Goal: Browse casually: Explore the website without a specific task or goal

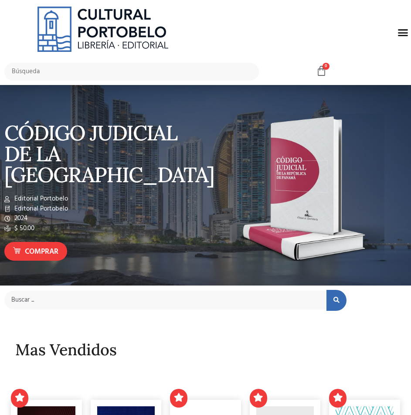
click at [401, 38] on div "Menu" at bounding box center [403, 32] width 17 height 17
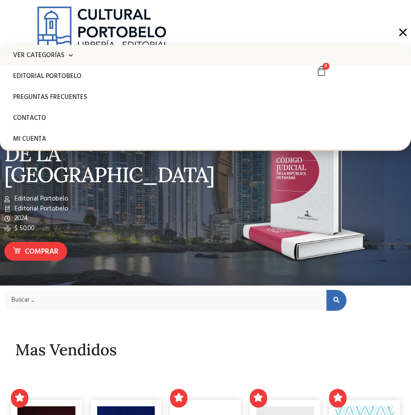
click at [48, 58] on link "Ver Categorías" at bounding box center [205, 55] width 411 height 21
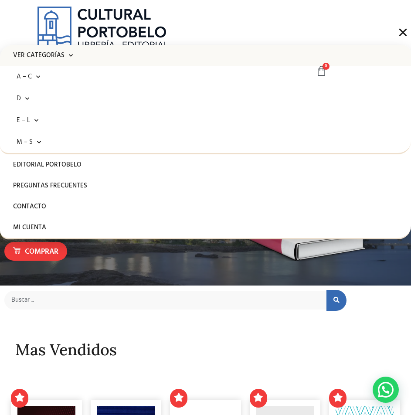
click at [138, 284] on div at bounding box center [205, 185] width 411 height 201
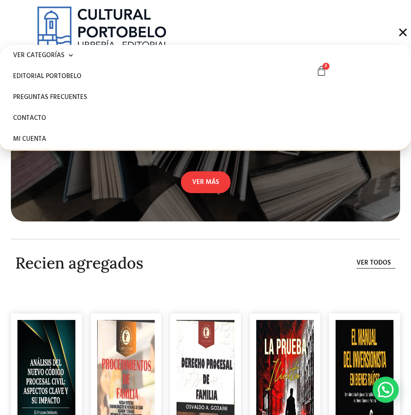
scroll to position [2717, 0]
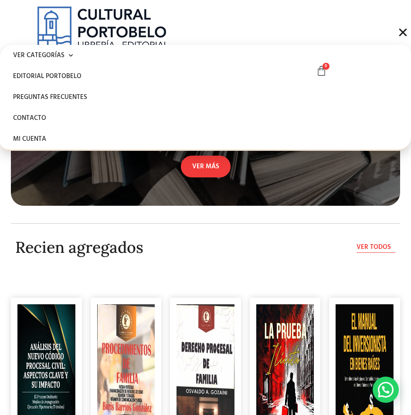
click at [374, 253] on span "Ver todos" at bounding box center [374, 248] width 34 height 10
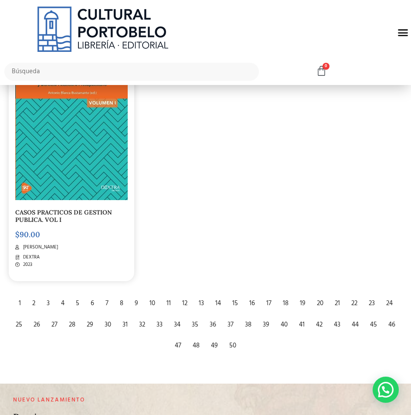
scroll to position [1702, 0]
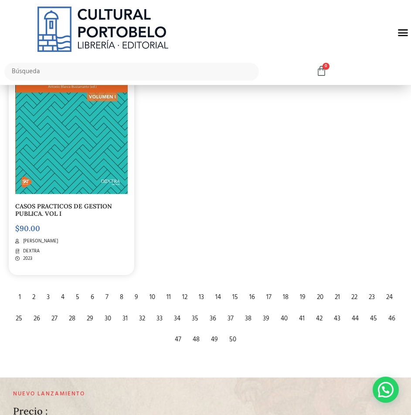
click at [34, 296] on div "2" at bounding box center [34, 297] width 12 height 19
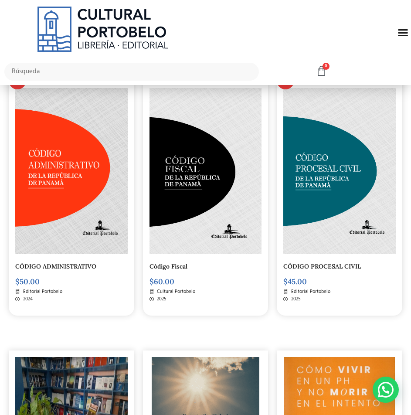
scroll to position [131, 0]
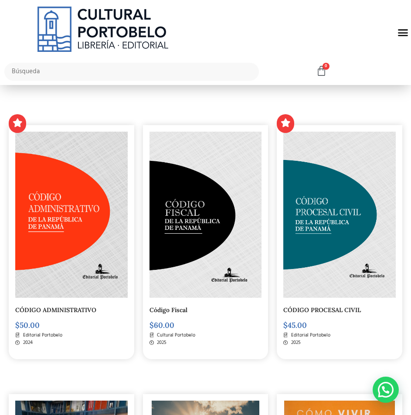
click at [54, 99] on div "CÓDIGO ADMINISTRATIVO $ 50.00 Editorial Portobelo 2024" at bounding box center [71, 229] width 134 height 269
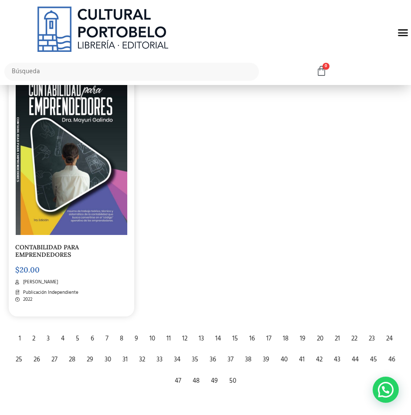
scroll to position [1702, 0]
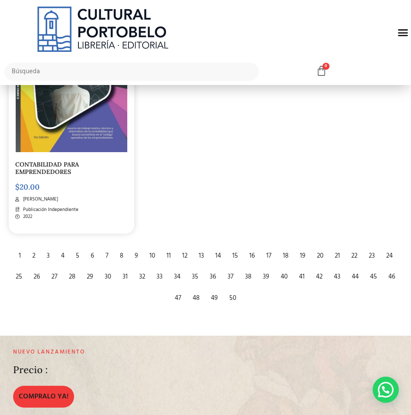
click at [45, 251] on div "3" at bounding box center [48, 256] width 12 height 19
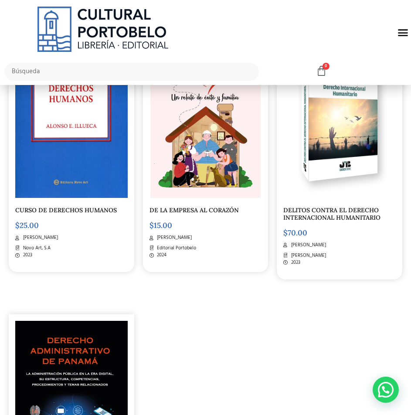
scroll to position [1702, 0]
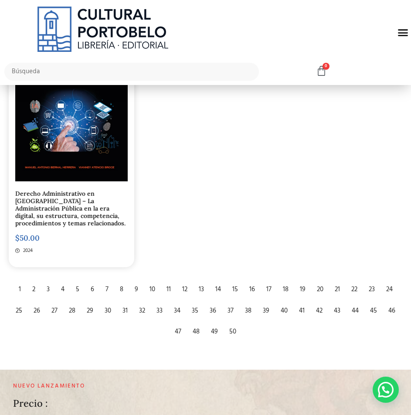
click at [61, 284] on div "4" at bounding box center [63, 290] width 12 height 19
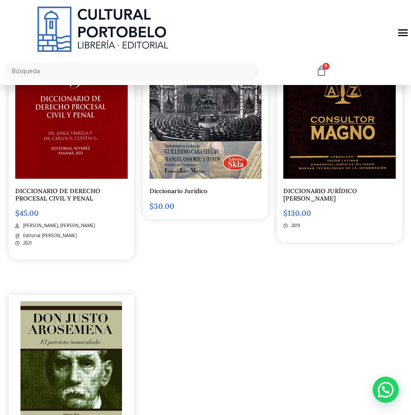
scroll to position [1571, 0]
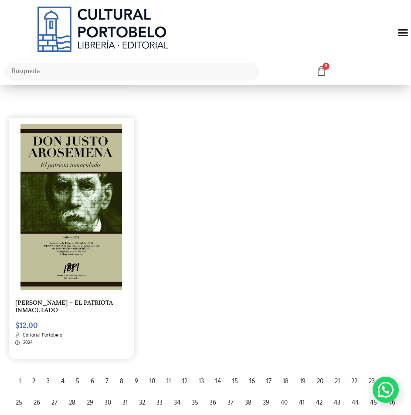
click at [76, 377] on div "5" at bounding box center [78, 382] width 12 height 19
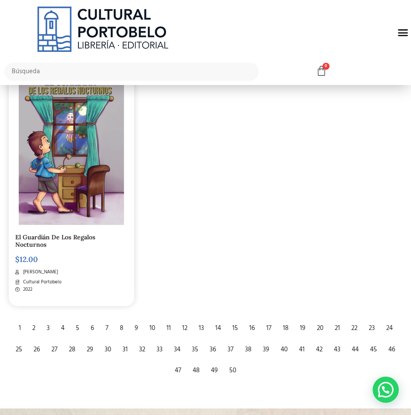
scroll to position [1658, 0]
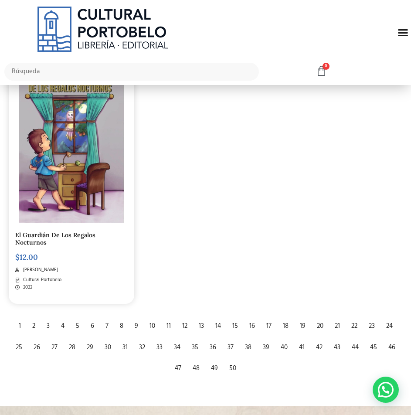
click at [90, 317] on div "6" at bounding box center [92, 326] width 12 height 19
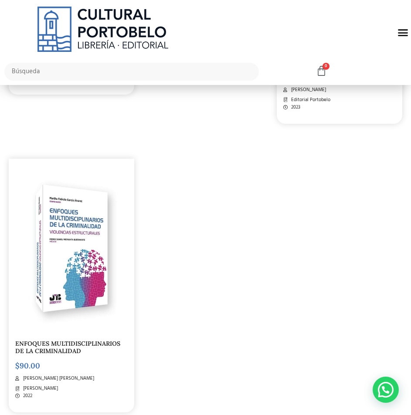
scroll to position [1702, 0]
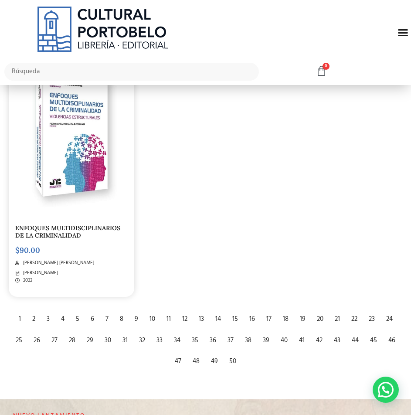
click at [106, 310] on div "7" at bounding box center [107, 319] width 12 height 19
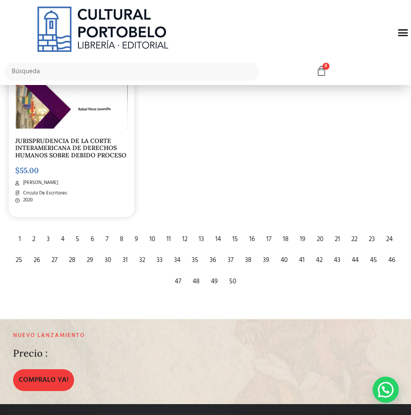
scroll to position [1789, 0]
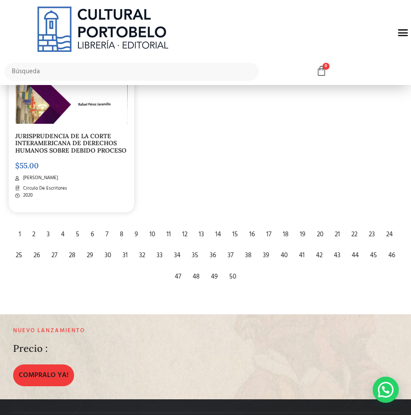
click at [116, 230] on div "1 2 3 4 5 6 7 8 9 10 11 12 13 14 15 16 17 18 19 20 21 22 23 24 25 26 27 28 29 3…" at bounding box center [205, 256] width 397 height 64
click at [120, 230] on div "8" at bounding box center [122, 235] width 12 height 19
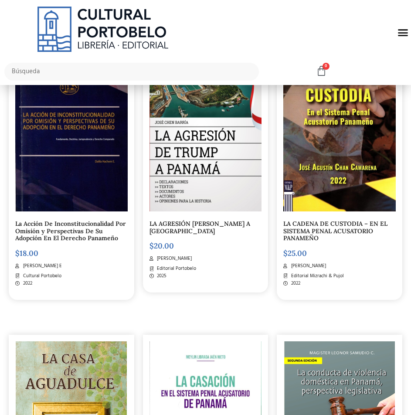
scroll to position [175, 0]
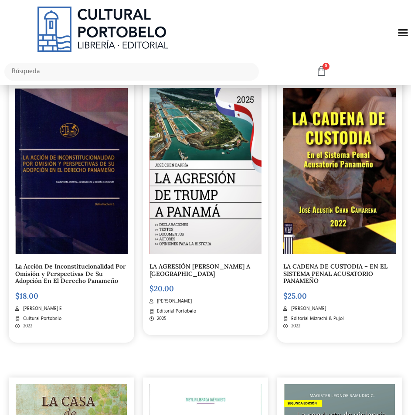
click at [80, 205] on img at bounding box center [71, 171] width 113 height 166
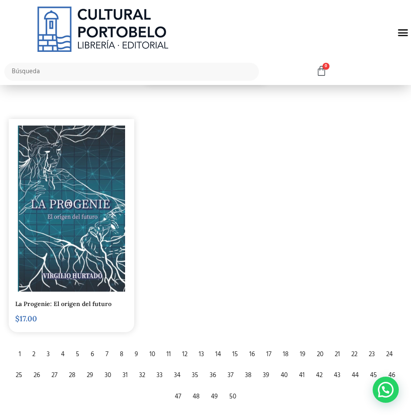
scroll to position [1702, 0]
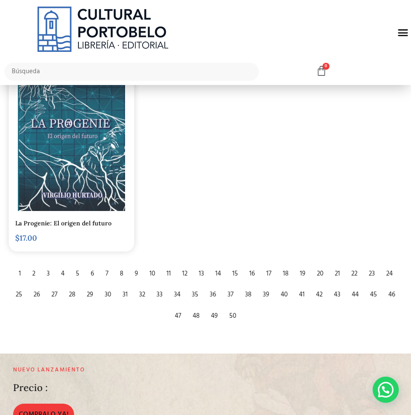
click at [140, 265] on div "9" at bounding box center [136, 274] width 12 height 19
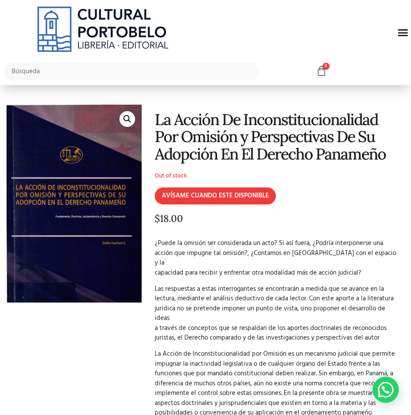
click at [338, 168] on div "La Acción De Inconstitucionalidad Por Omisión y Perspectivas De Su Adopción En …" at bounding box center [273, 291] width 263 height 372
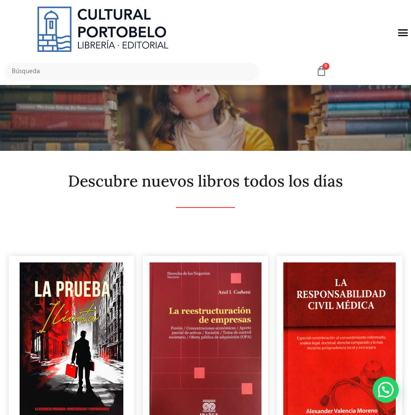
click at [67, 295] on img at bounding box center [72, 346] width 104 height 166
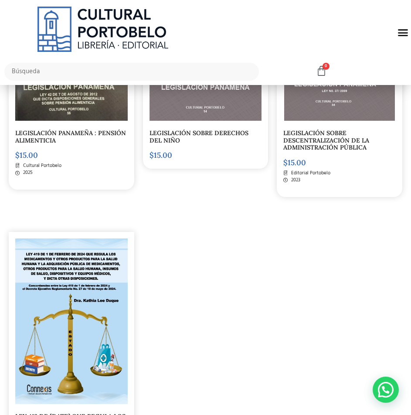
scroll to position [1702, 0]
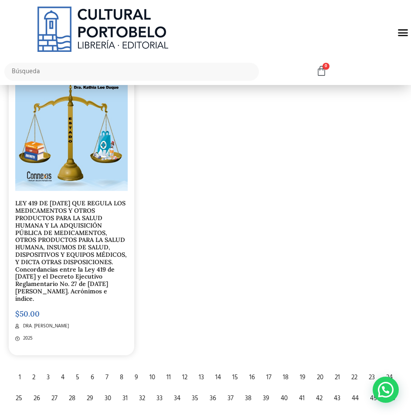
click at [146, 372] on div "10" at bounding box center [152, 378] width 14 height 19
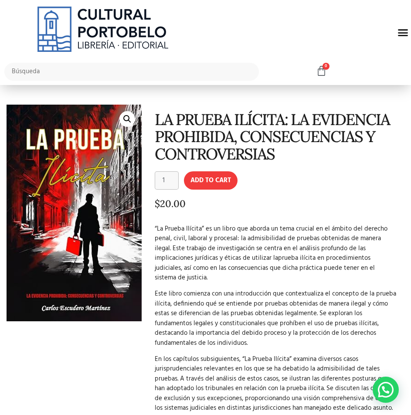
click at [84, 169] on img at bounding box center [74, 213] width 135 height 217
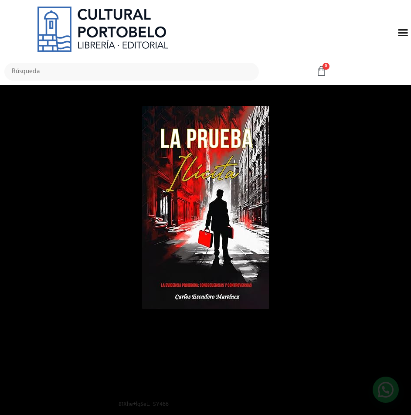
click at [318, 227] on div "1 / 1" at bounding box center [206, 208] width 350 height 354
click at [280, 332] on div at bounding box center [205, 207] width 411 height 415
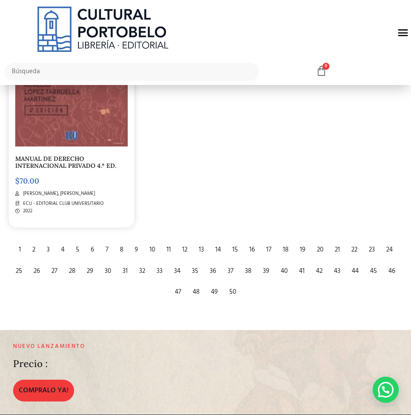
scroll to position [1614, 0]
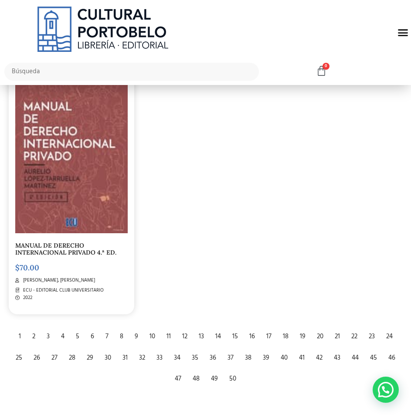
click at [169, 337] on div "11" at bounding box center [168, 337] width 13 height 19
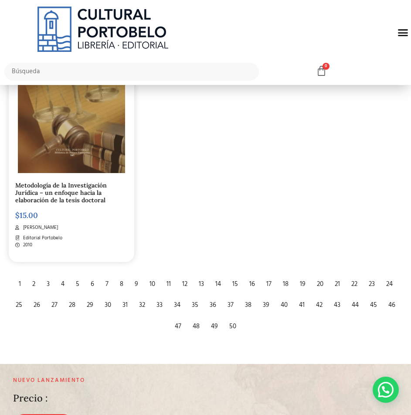
scroll to position [1702, 0]
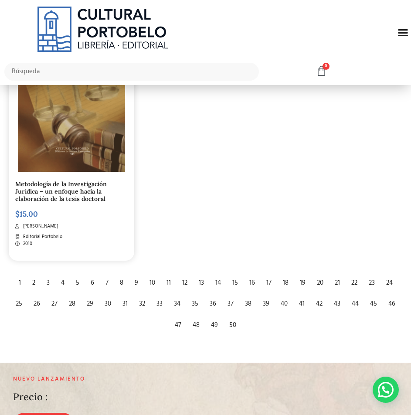
click at [185, 286] on div "12" at bounding box center [185, 283] width 14 height 19
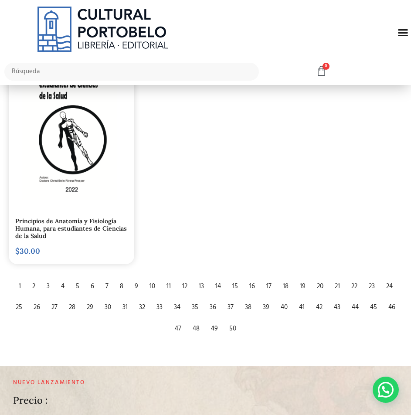
scroll to position [1745, 0]
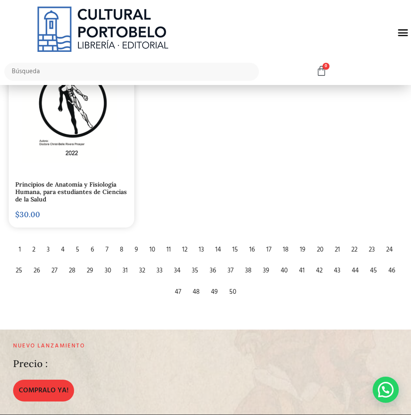
click at [197, 249] on div "13" at bounding box center [202, 250] width 14 height 19
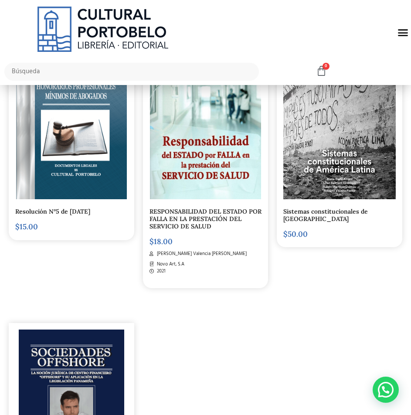
scroll to position [1614, 0]
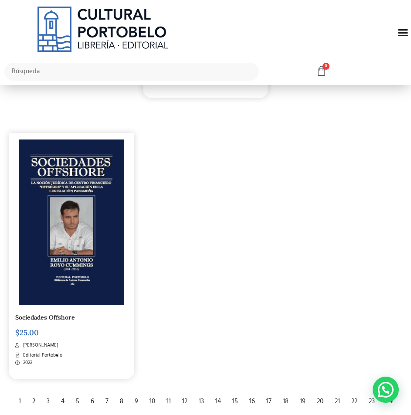
click at [220, 400] on div "14" at bounding box center [218, 402] width 14 height 19
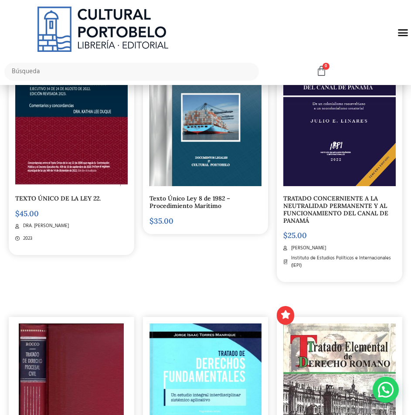
scroll to position [960, 0]
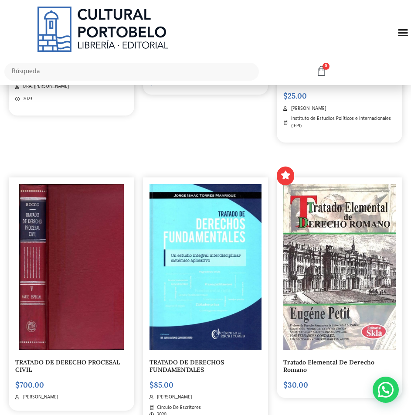
click at [175, 264] on img at bounding box center [206, 267] width 113 height 166
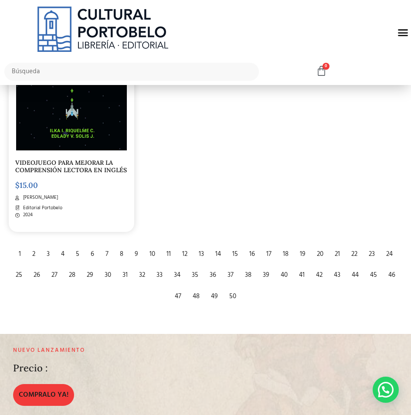
scroll to position [1745, 0]
click at [235, 254] on div "15" at bounding box center [235, 254] width 14 height 19
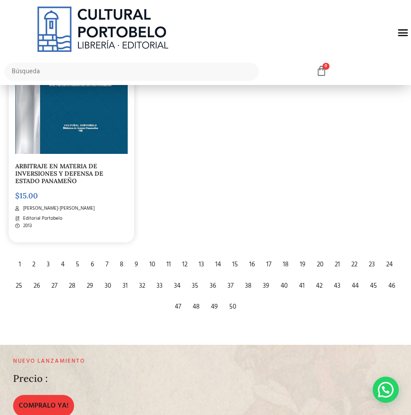
scroll to position [1789, 0]
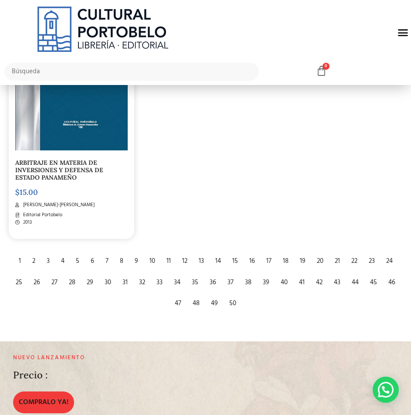
click at [250, 258] on div "16" at bounding box center [252, 261] width 14 height 19
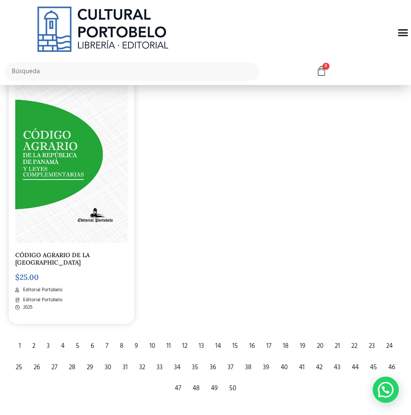
scroll to position [1702, 0]
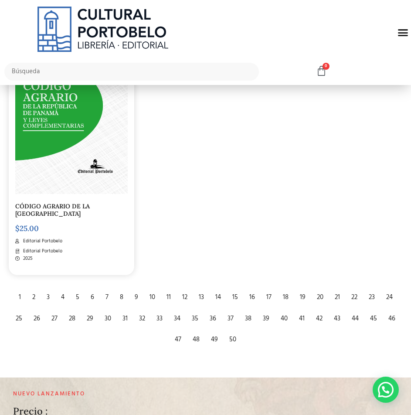
click at [268, 288] on div "17" at bounding box center [269, 297] width 14 height 19
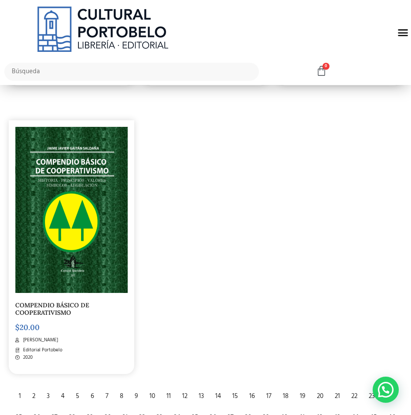
scroll to position [1833, 0]
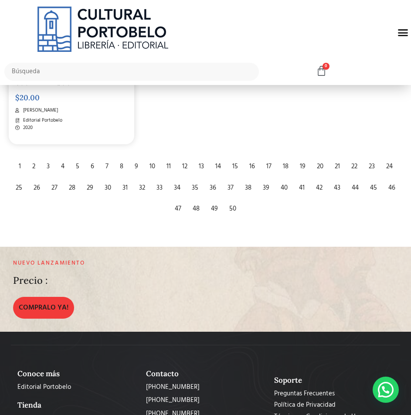
click at [282, 167] on div "18" at bounding box center [286, 167] width 14 height 19
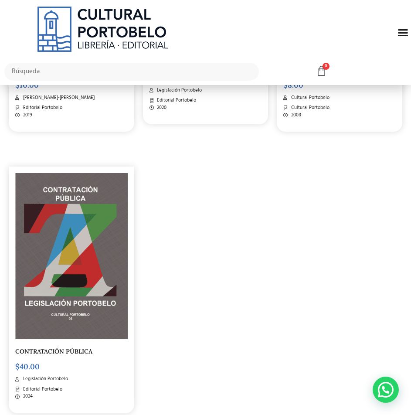
scroll to position [1876, 0]
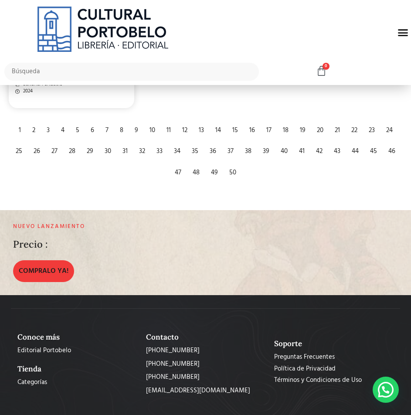
click at [303, 131] on div "19" at bounding box center [303, 130] width 14 height 19
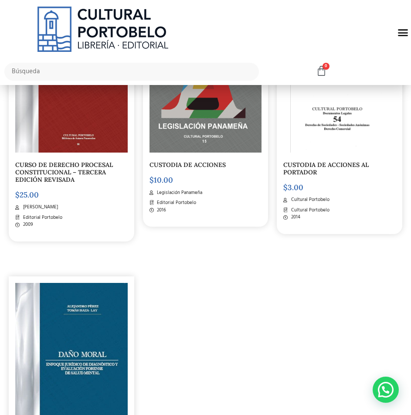
scroll to position [1658, 0]
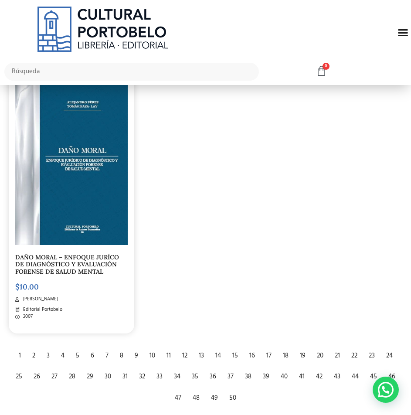
click at [319, 347] on div "20" at bounding box center [320, 356] width 15 height 19
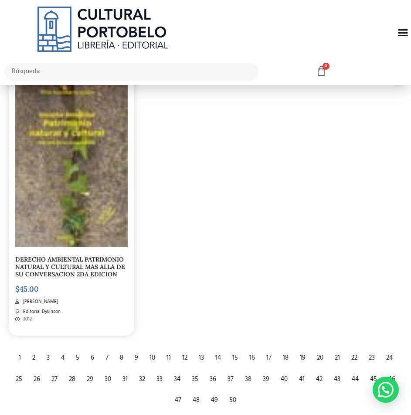
scroll to position [1745, 0]
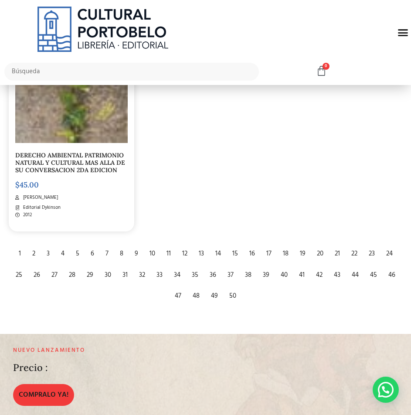
click at [341, 257] on div "21" at bounding box center [338, 254] width 14 height 19
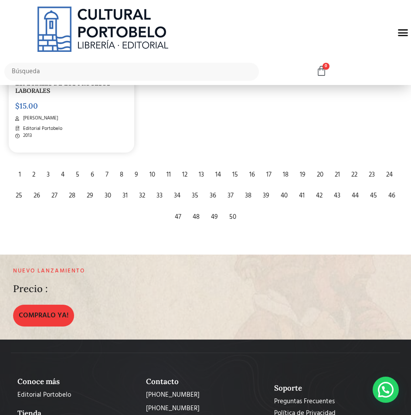
scroll to position [1833, 0]
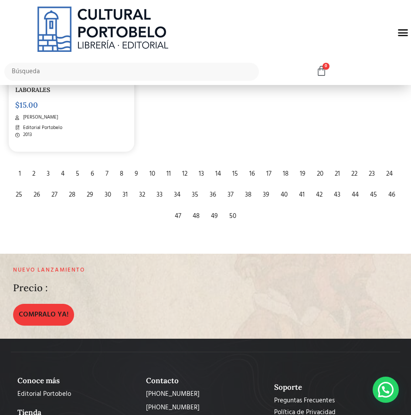
click at [354, 175] on div "22" at bounding box center [354, 174] width 15 height 19
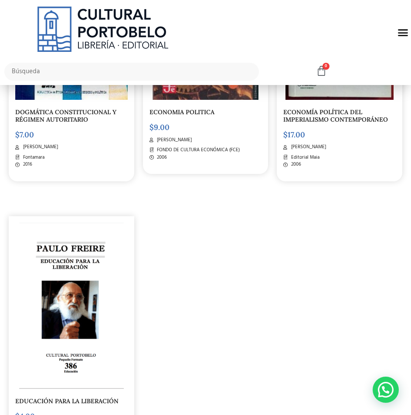
scroll to position [1614, 0]
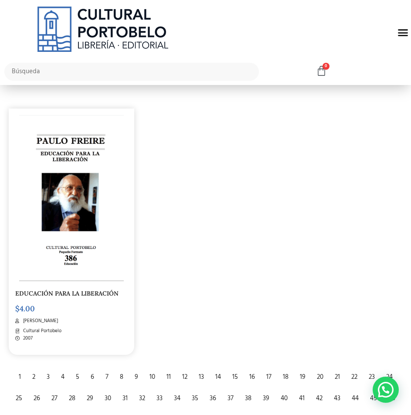
click at [367, 368] on div "23" at bounding box center [372, 377] width 15 height 19
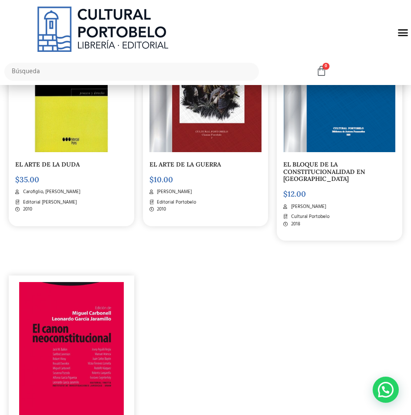
scroll to position [1745, 0]
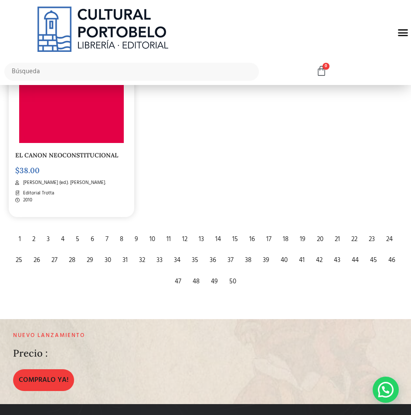
click at [387, 230] on div "24" at bounding box center [389, 239] width 15 height 19
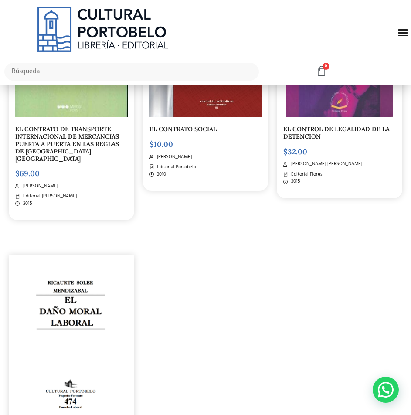
scroll to position [1702, 0]
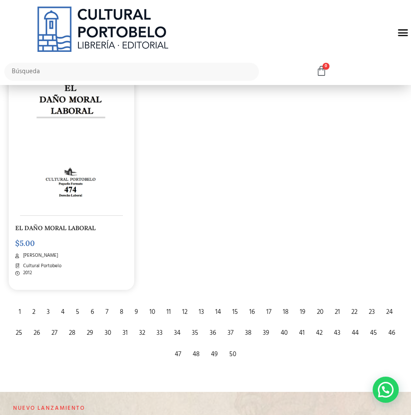
click at [18, 324] on div "25" at bounding box center [18, 333] width 15 height 19
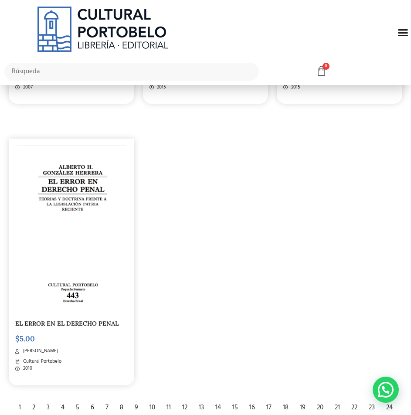
scroll to position [1745, 0]
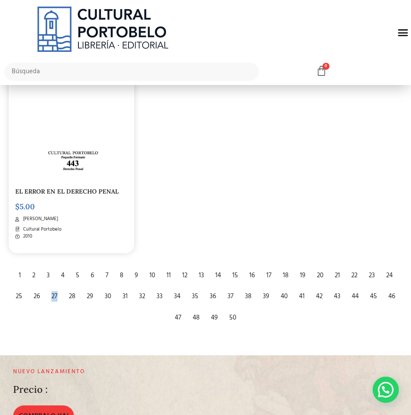
drag, startPoint x: 40, startPoint y: 287, endPoint x: 57, endPoint y: 292, distance: 17.8
click at [57, 292] on div "1 2 3 4 5 6 7 8 9 10 11 12 13 14 15 16 17 18 19 20 21 22 23 24 25 26 27 28 29 3…" at bounding box center [205, 297] width 397 height 64
click at [39, 289] on div "26" at bounding box center [36, 297] width 15 height 19
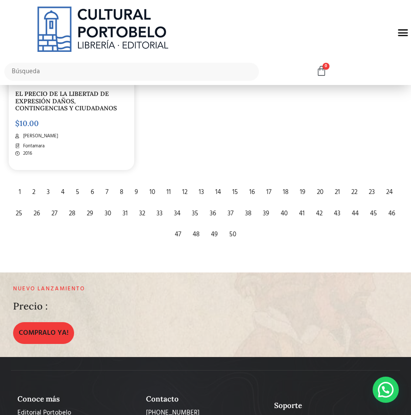
scroll to position [1833, 0]
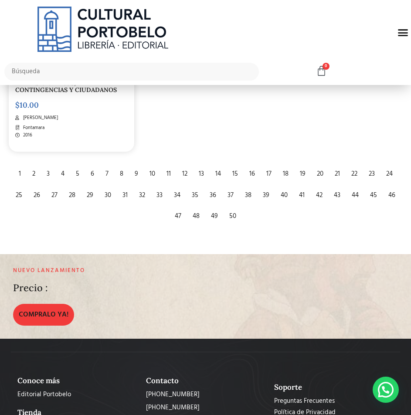
click at [55, 196] on div "27" at bounding box center [54, 195] width 15 height 19
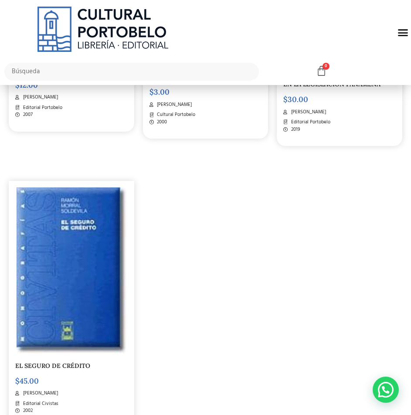
scroll to position [1789, 0]
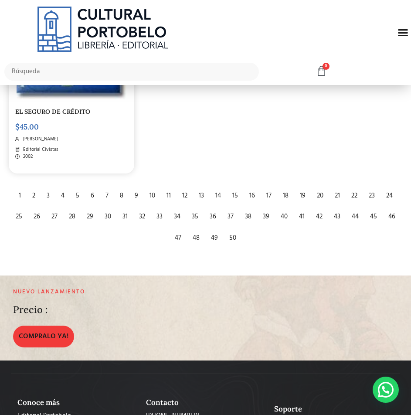
click at [75, 226] on div "28" at bounding box center [72, 217] width 15 height 19
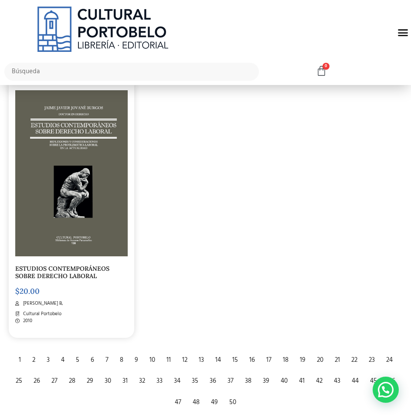
scroll to position [1702, 0]
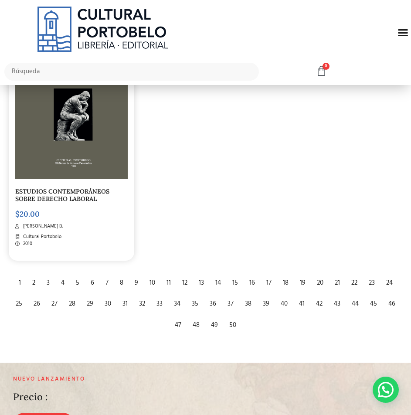
click at [88, 304] on div "29" at bounding box center [89, 304] width 15 height 19
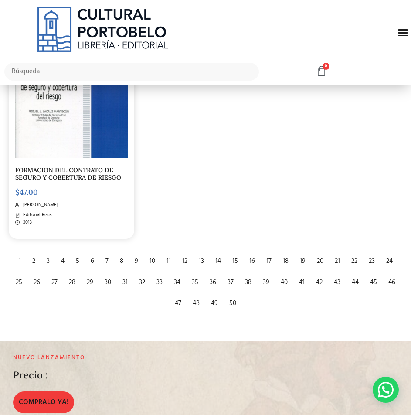
scroll to position [1745, 0]
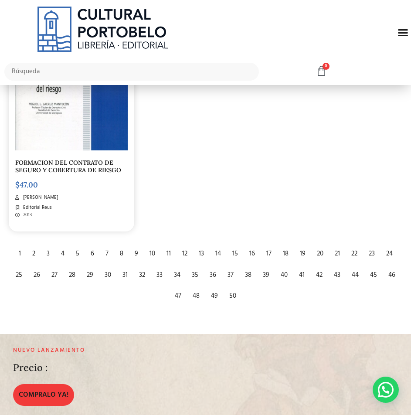
click at [109, 277] on div "30" at bounding box center [107, 275] width 15 height 19
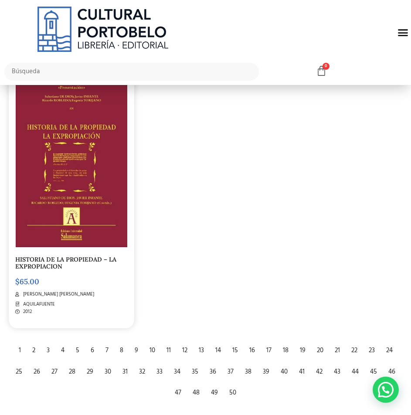
scroll to position [1789, 0]
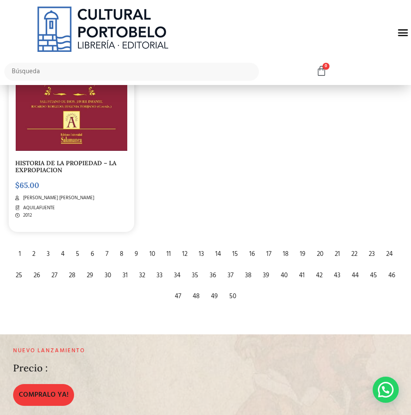
click at [122, 267] on div "31" at bounding box center [125, 276] width 14 height 19
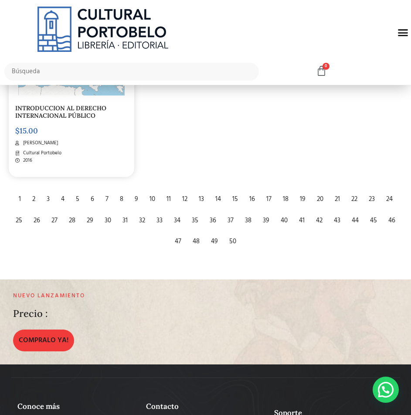
scroll to position [1833, 0]
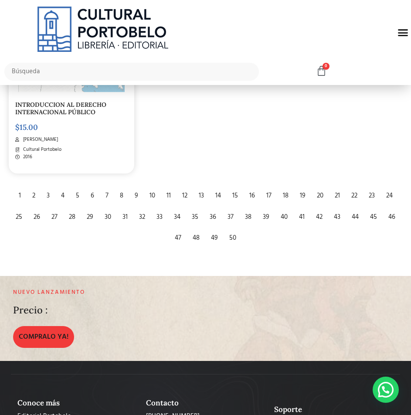
click at [142, 211] on div "32" at bounding box center [142, 217] width 15 height 19
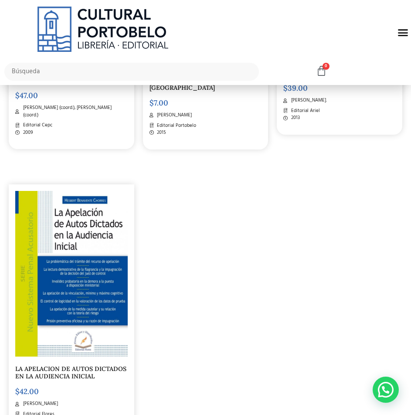
scroll to position [1658, 0]
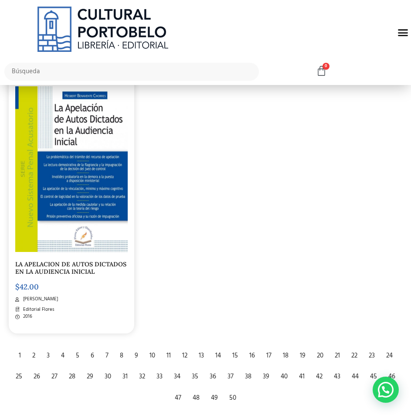
click at [156, 374] on div "33" at bounding box center [159, 377] width 15 height 19
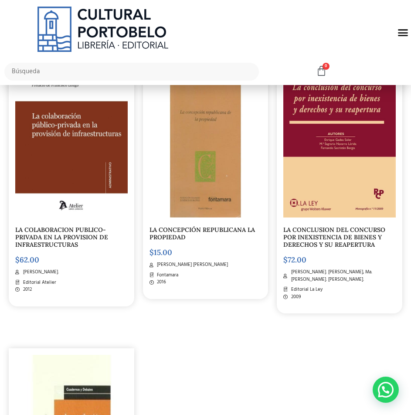
scroll to position [1702, 0]
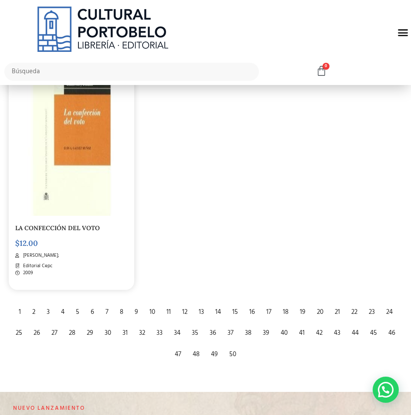
click at [180, 332] on div "34" at bounding box center [177, 333] width 15 height 19
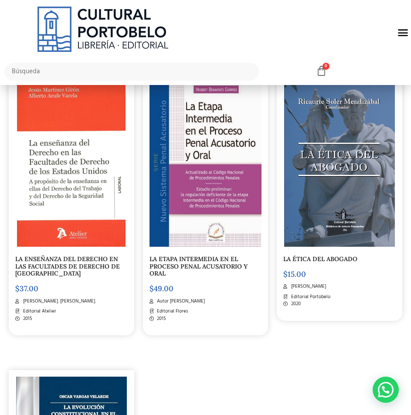
scroll to position [1702, 0]
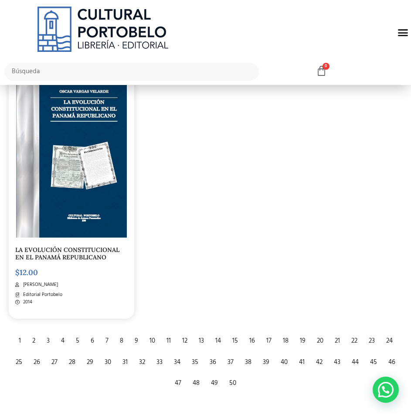
click at [195, 355] on div "35" at bounding box center [195, 362] width 15 height 19
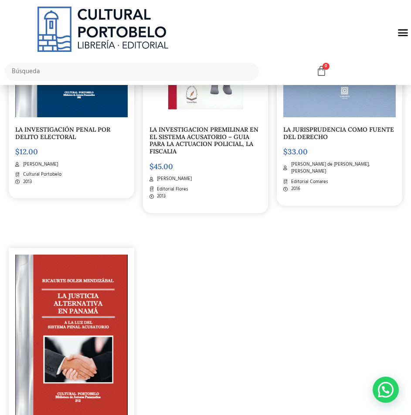
scroll to position [1702, 0]
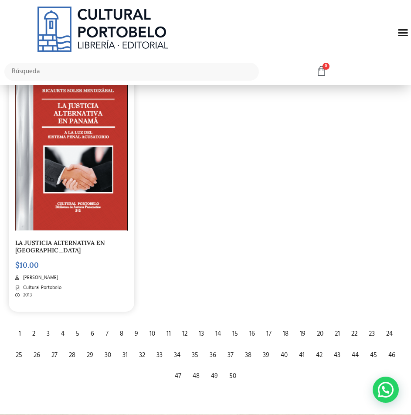
click at [211, 361] on div "36" at bounding box center [213, 355] width 15 height 19
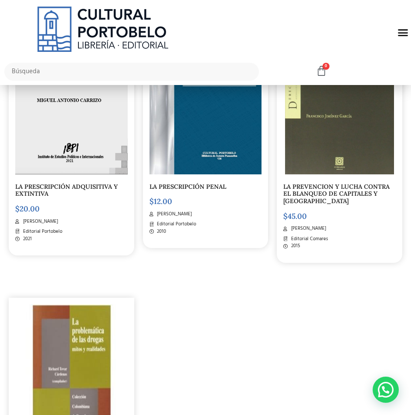
scroll to position [1702, 0]
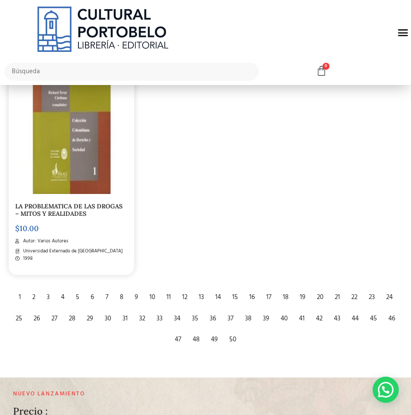
click at [229, 328] on div "37" at bounding box center [230, 319] width 15 height 19
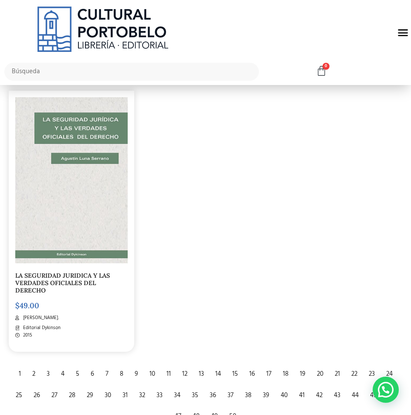
scroll to position [1702, 0]
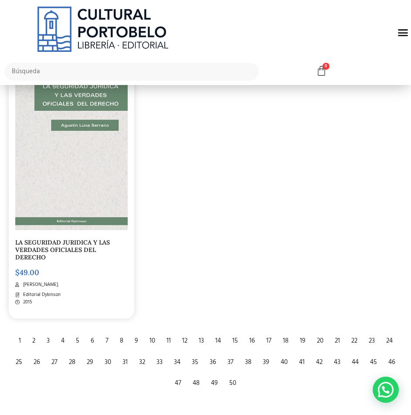
click at [247, 353] on div "38" at bounding box center [248, 362] width 15 height 19
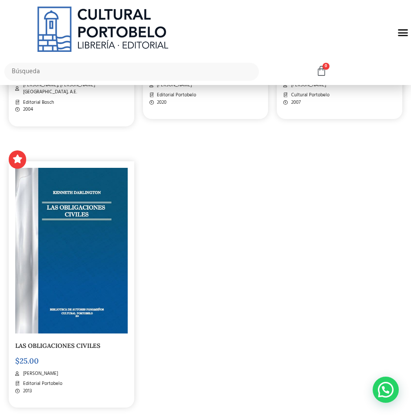
scroll to position [1702, 0]
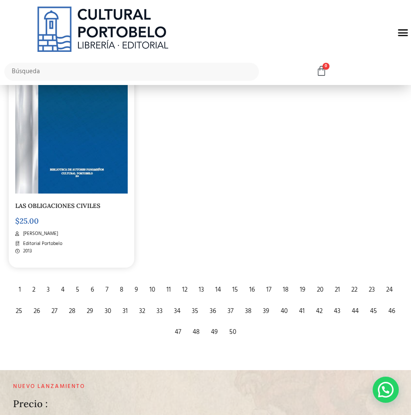
click at [269, 305] on div "39" at bounding box center [266, 311] width 15 height 19
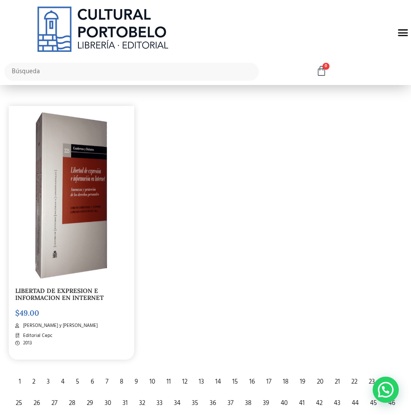
scroll to position [1745, 0]
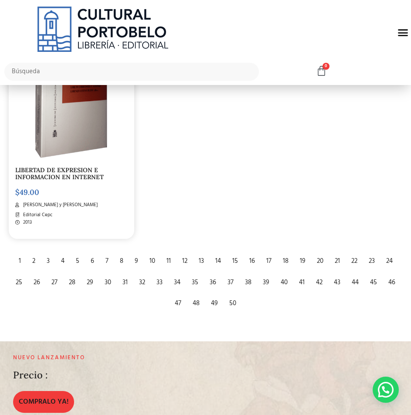
click at [283, 285] on div "40" at bounding box center [285, 283] width 16 height 19
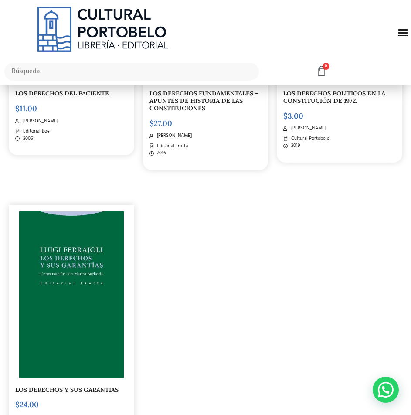
scroll to position [1702, 0]
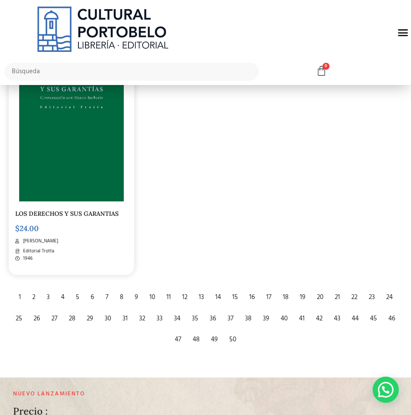
click at [303, 317] on div "41" at bounding box center [302, 319] width 14 height 19
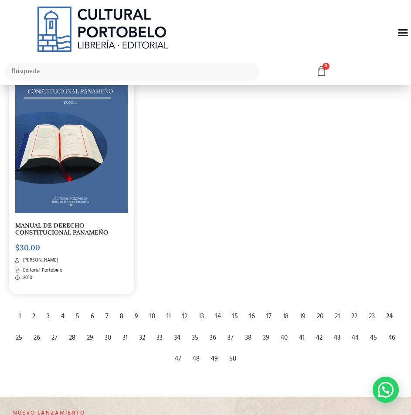
scroll to position [1702, 0]
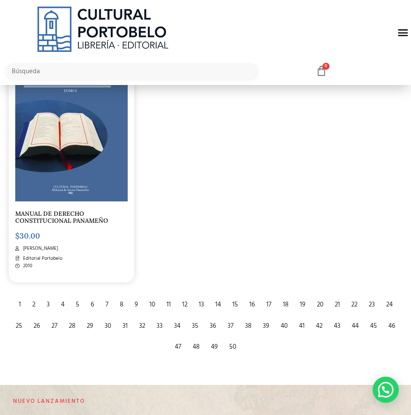
click at [324, 327] on div "42" at bounding box center [319, 326] width 15 height 19
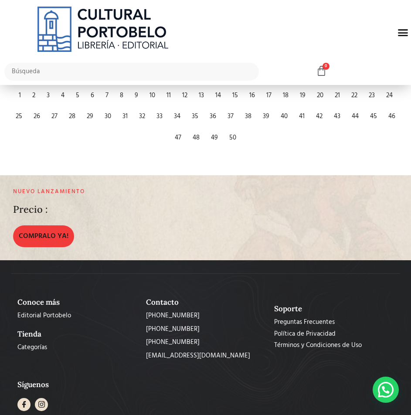
scroll to position [1920, 0]
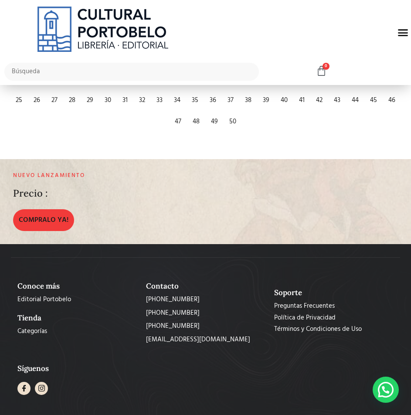
click at [338, 103] on div "43" at bounding box center [337, 100] width 15 height 19
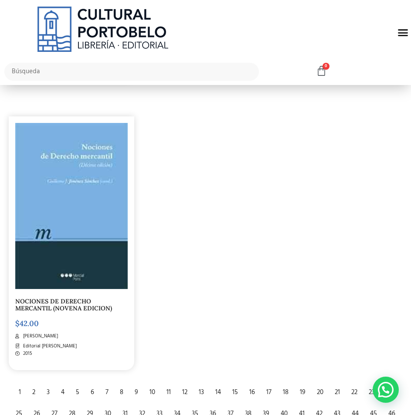
scroll to position [1876, 0]
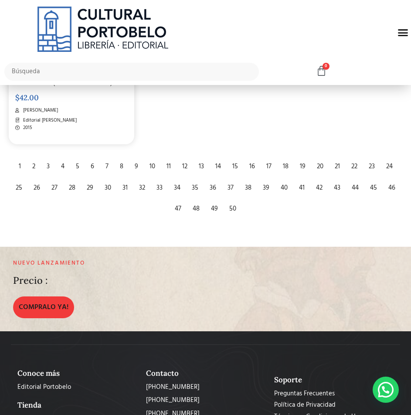
click at [354, 179] on div "44" at bounding box center [356, 188] width 16 height 19
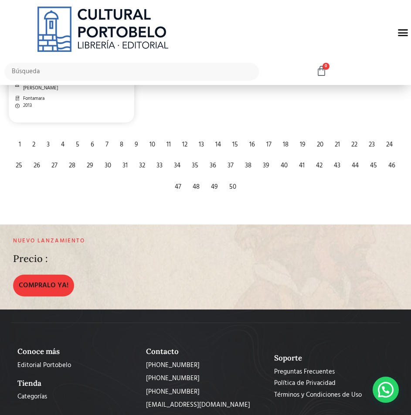
scroll to position [1876, 0]
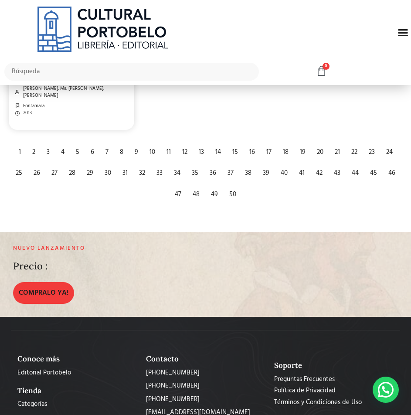
click at [374, 175] on div "45" at bounding box center [374, 173] width 16 height 19
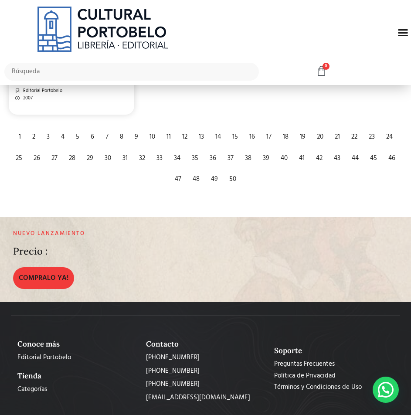
scroll to position [1876, 0]
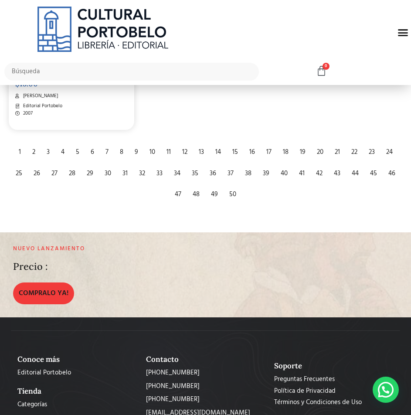
click at [395, 175] on div "46" at bounding box center [392, 173] width 16 height 19
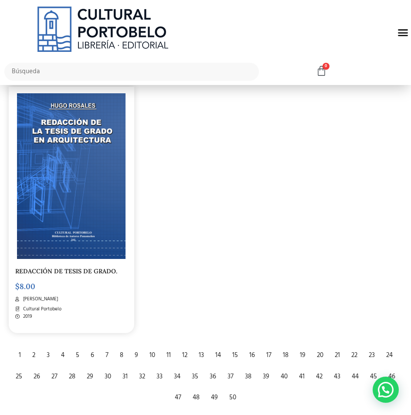
scroll to position [1658, 0]
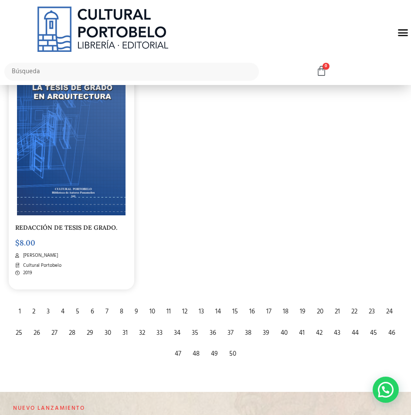
click at [178, 355] on div "47" at bounding box center [178, 354] width 15 height 19
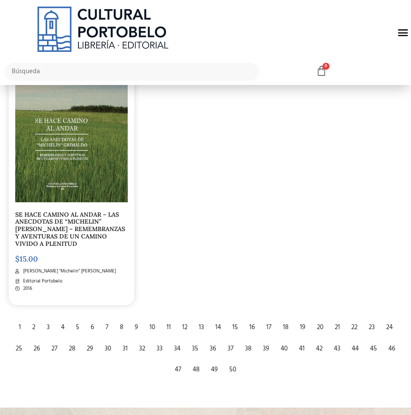
scroll to position [1964, 0]
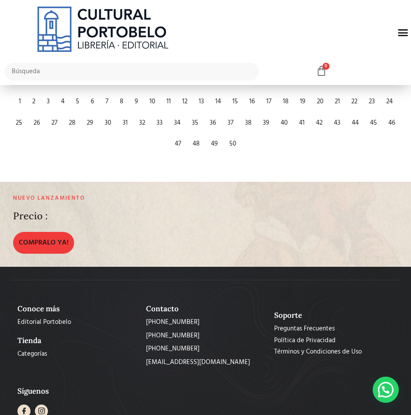
click at [198, 141] on div "48" at bounding box center [196, 144] width 16 height 19
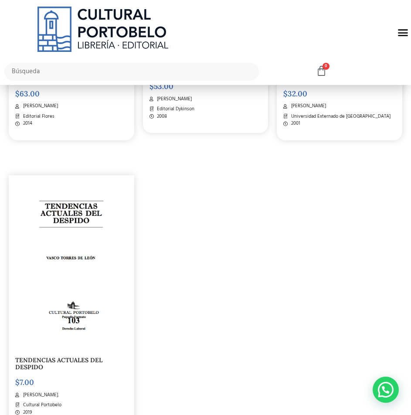
scroll to position [1789, 0]
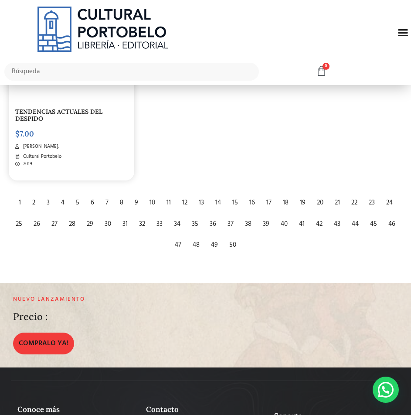
click at [213, 247] on div "49" at bounding box center [215, 245] width 16 height 19
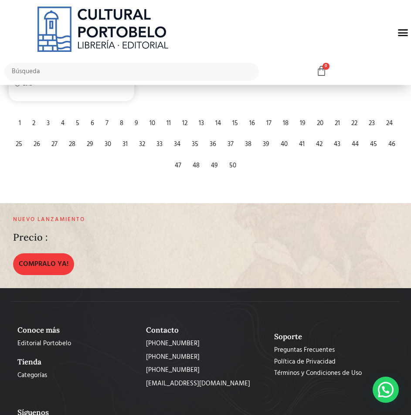
scroll to position [1919, 0]
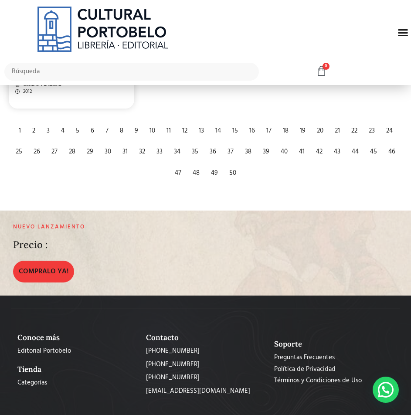
click at [235, 170] on div "50" at bounding box center [233, 173] width 16 height 19
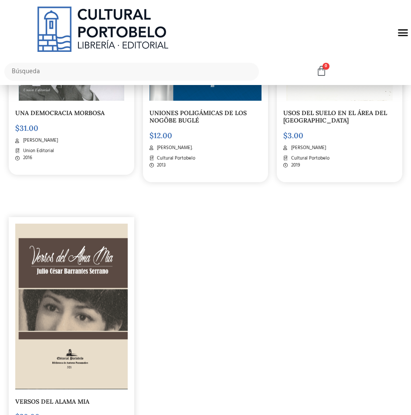
scroll to position [1178, 0]
